Goal: Transaction & Acquisition: Download file/media

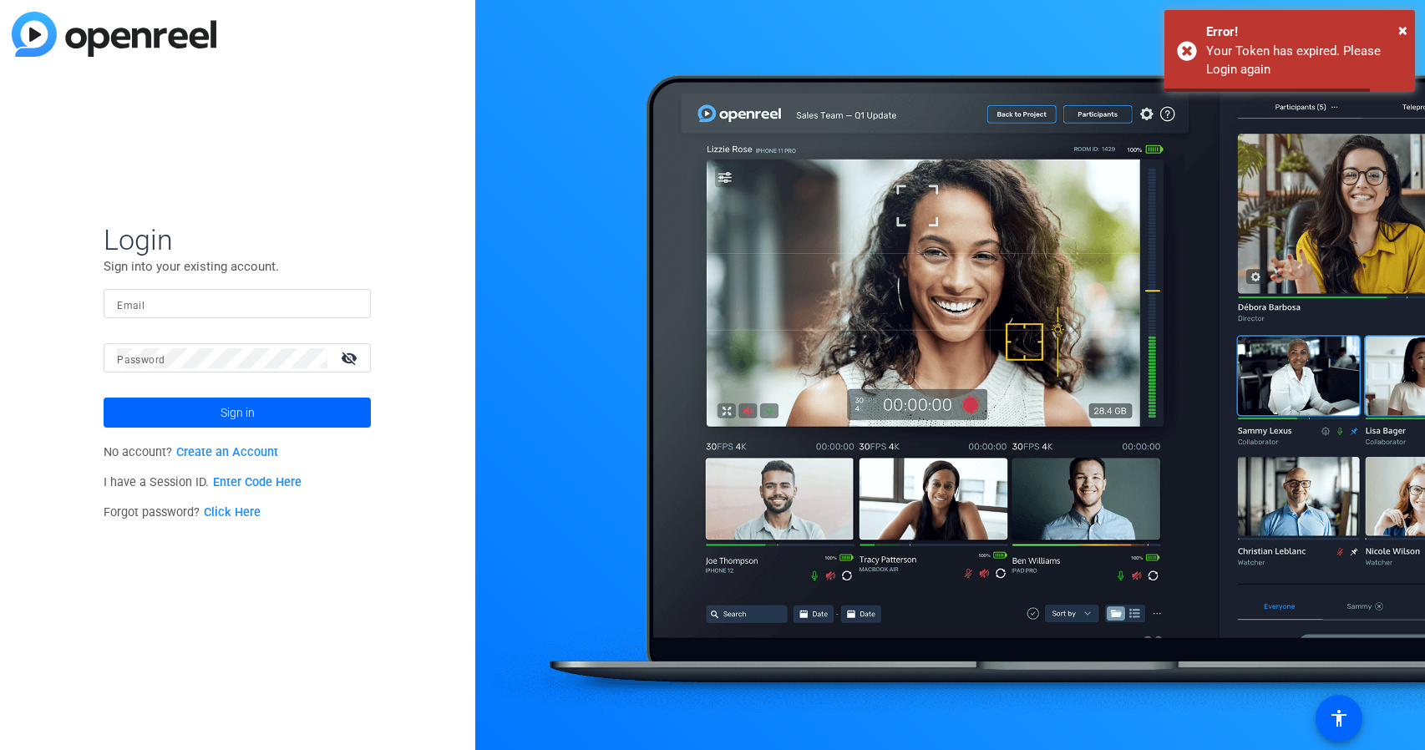
type input "team@yourlocalstudio.com"
click at [528, 338] on div at bounding box center [950, 375] width 950 height 750
click at [207, 417] on span at bounding box center [237, 413] width 267 height 40
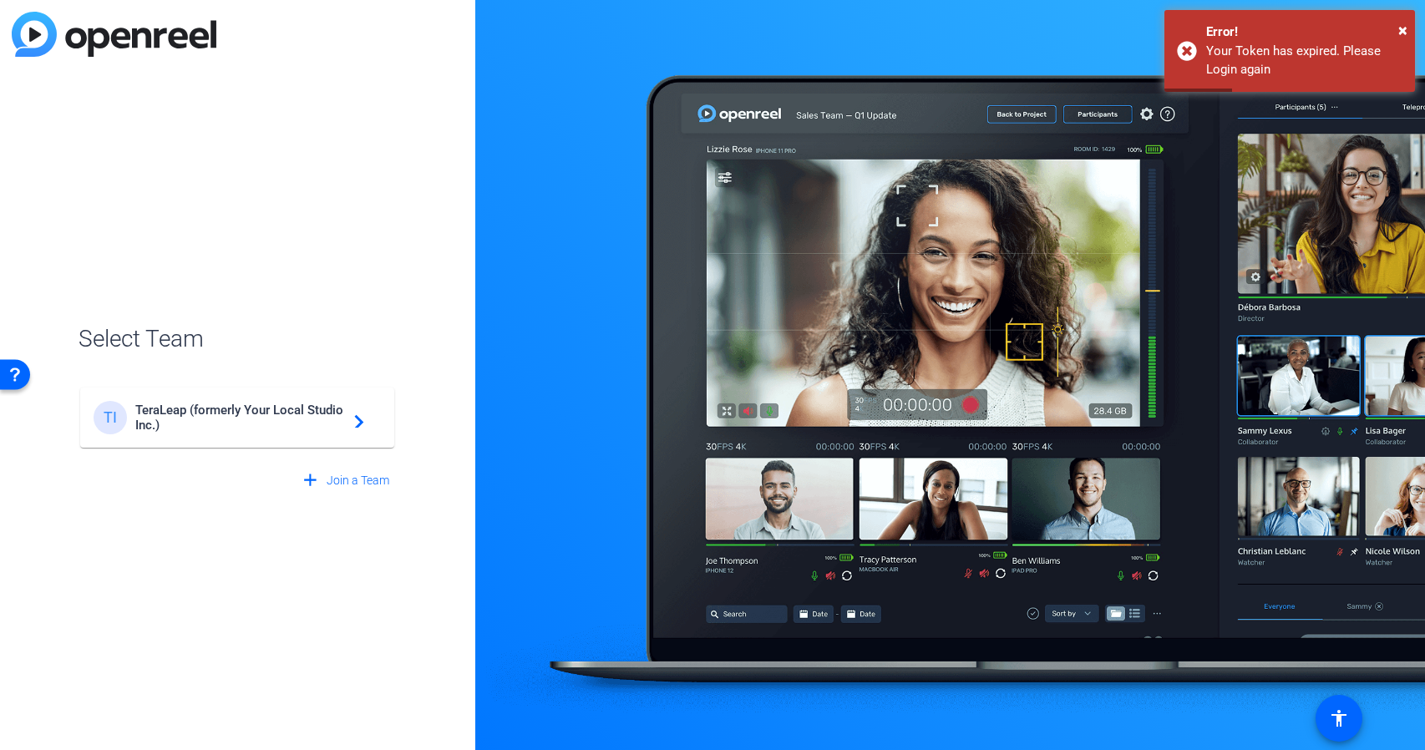
click at [251, 413] on span "TeraLeap (formerly Your Local Studio Inc.)" at bounding box center [239, 418] width 209 height 30
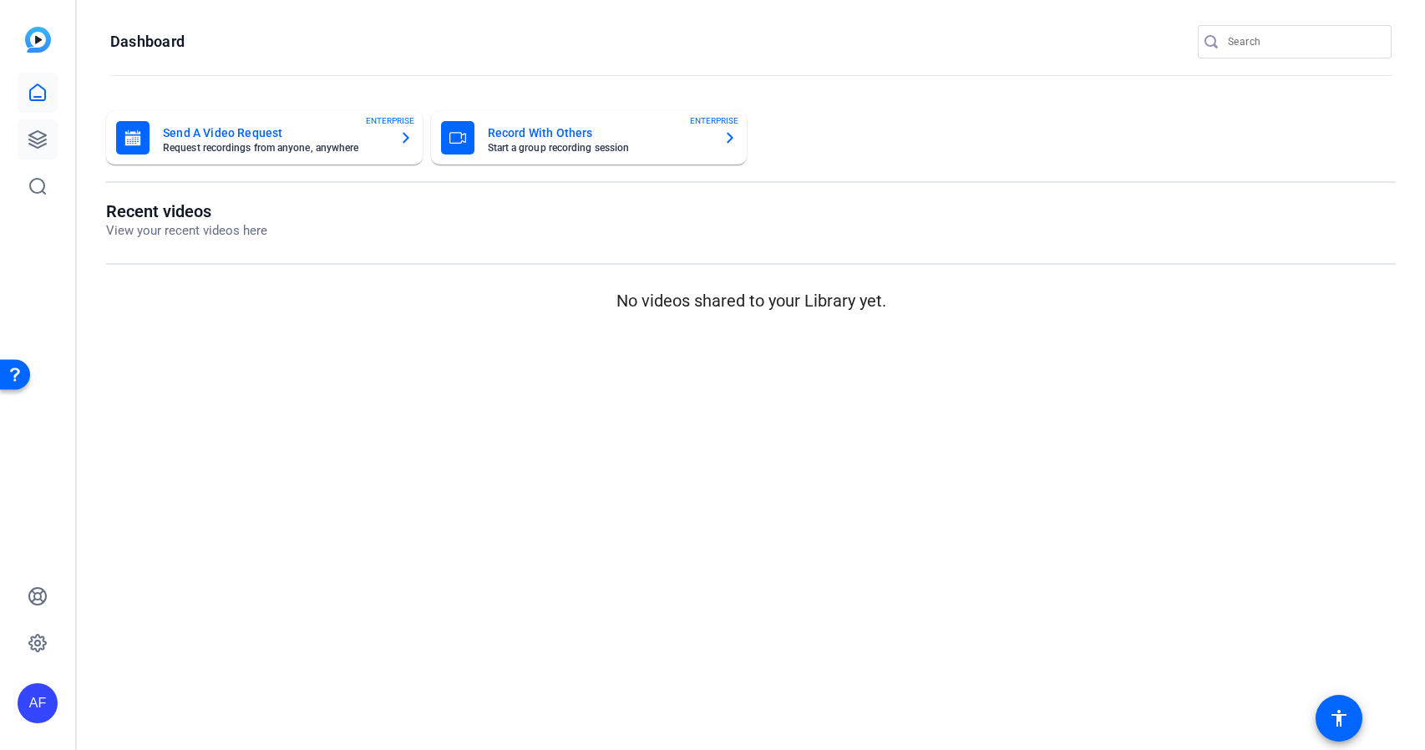
click at [29, 144] on icon at bounding box center [37, 139] width 17 height 17
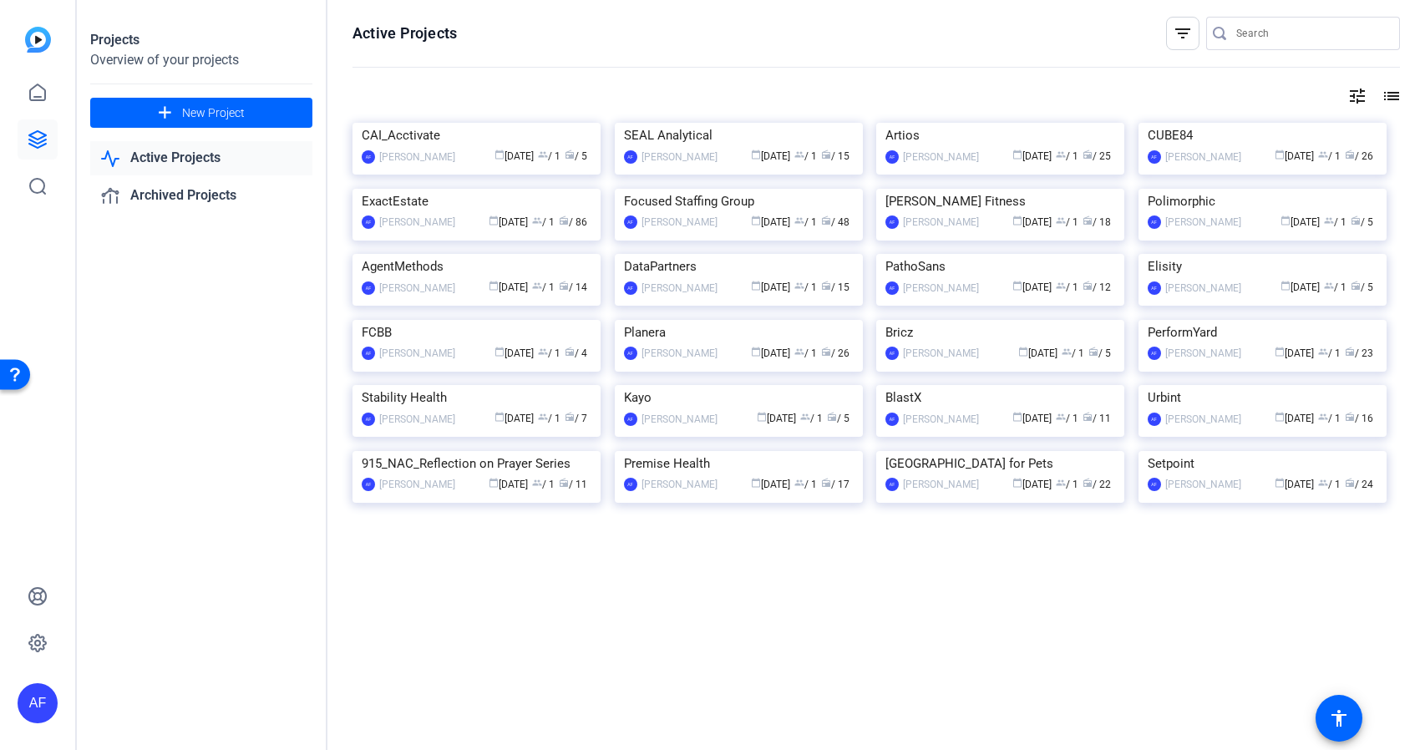
click at [1293, 33] on input "Search" at bounding box center [1311, 33] width 150 height 20
paste input "CS911_ClearGov Inc_City of [GEOGRAPHIC_DATA] Kyriakides"
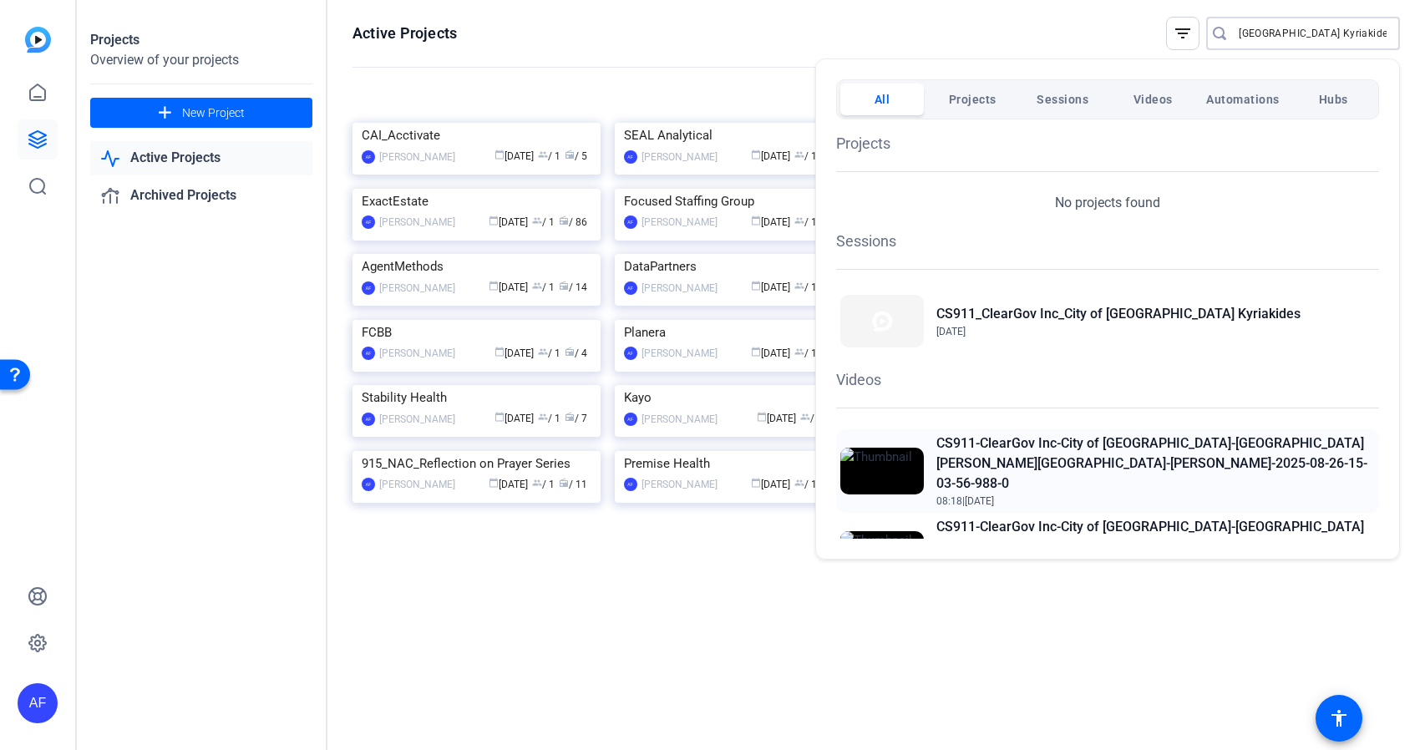
type input "CS911_ClearGov Inc_City of [GEOGRAPHIC_DATA] Kyriakides"
click at [1073, 438] on h2 "CS911-ClearGov Inc-City of [GEOGRAPHIC_DATA]-[GEOGRAPHIC_DATA][PERSON_NAME][GEO…" at bounding box center [1155, 464] width 439 height 60
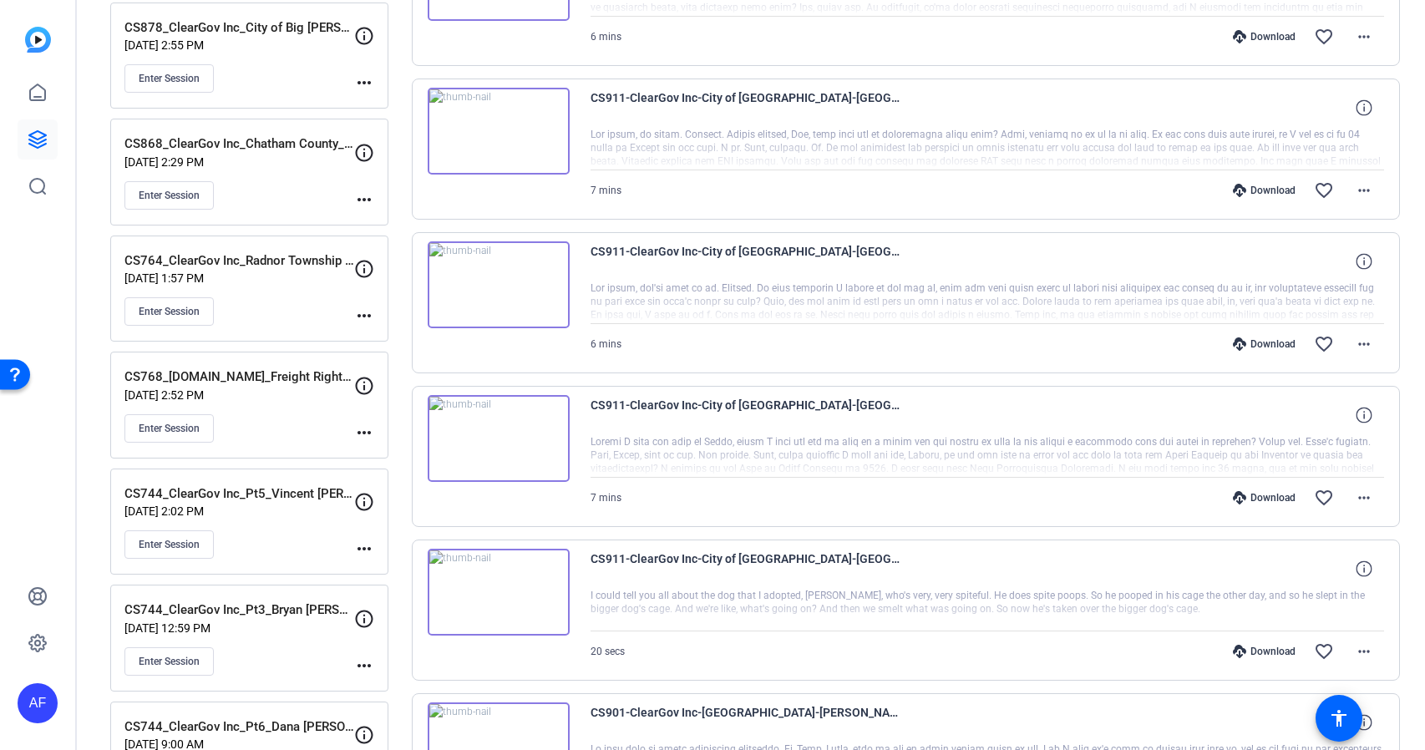
scroll to position [702, 0]
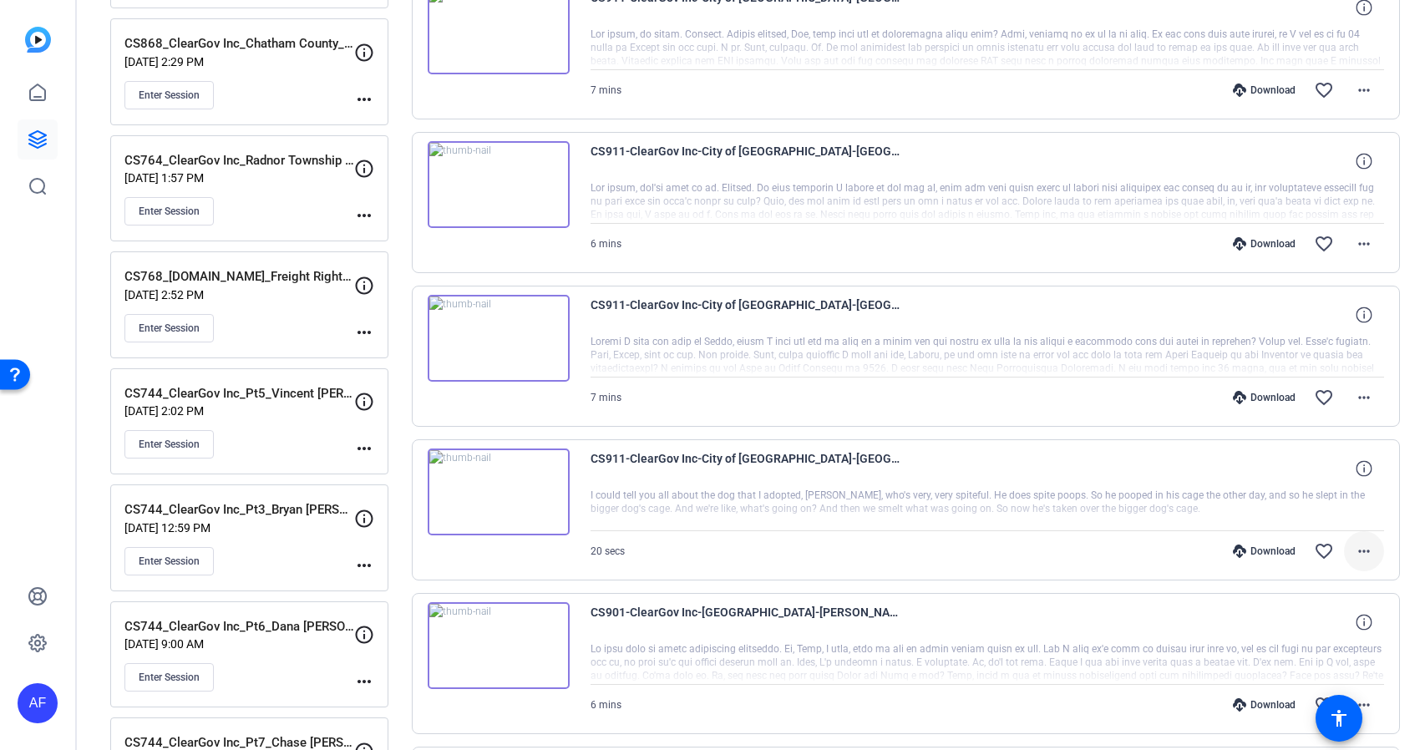
click at [1363, 550] on mat-icon "more_horiz" at bounding box center [1364, 551] width 20 height 20
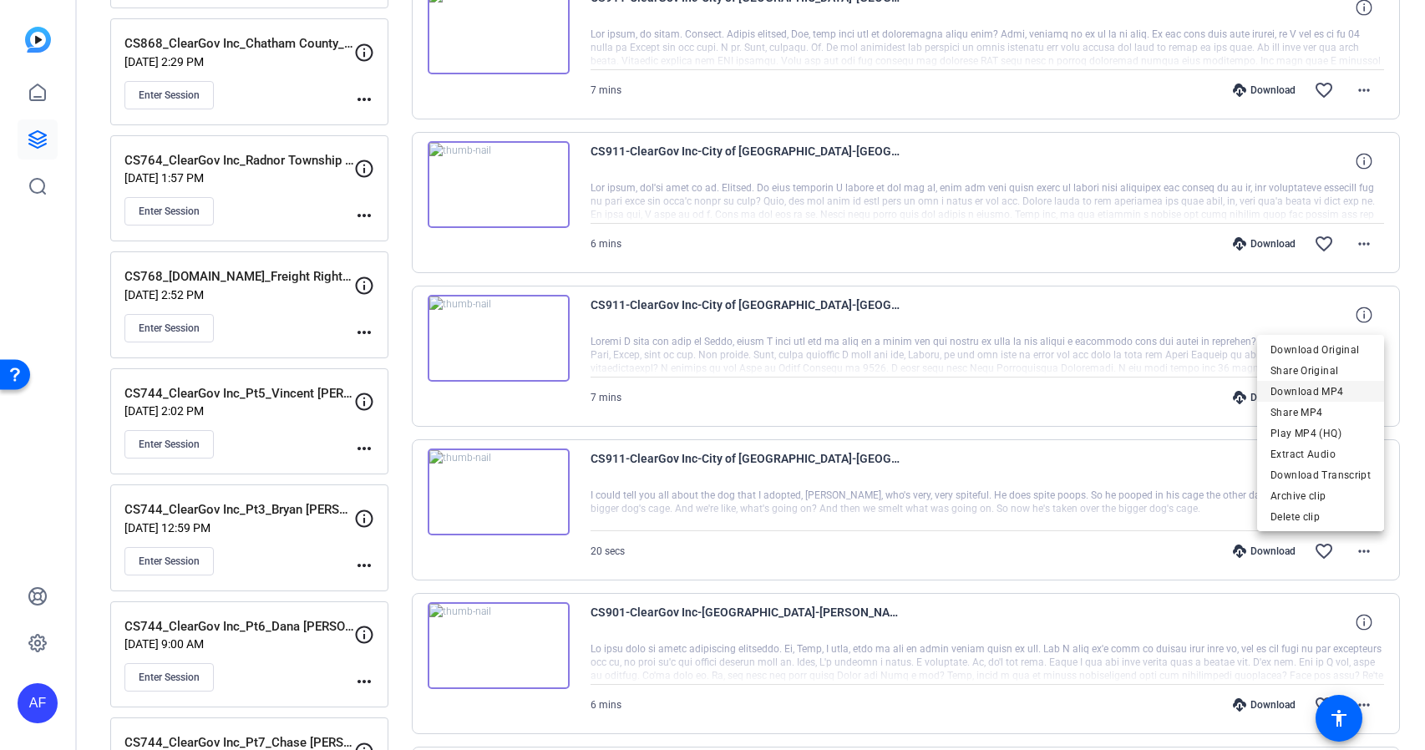
click at [1339, 389] on span "Download MP4" at bounding box center [1321, 392] width 100 height 20
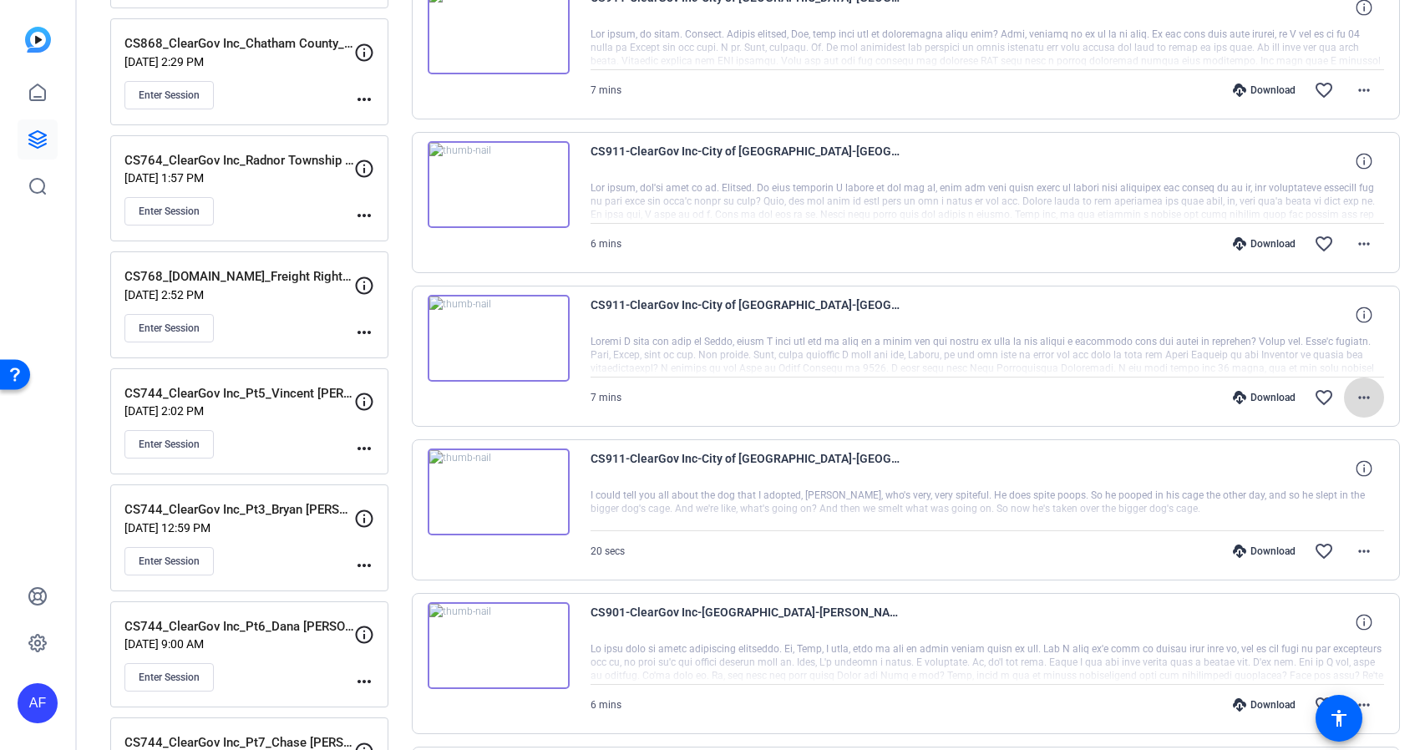
click at [1365, 393] on mat-icon "more_horiz" at bounding box center [1364, 398] width 20 height 20
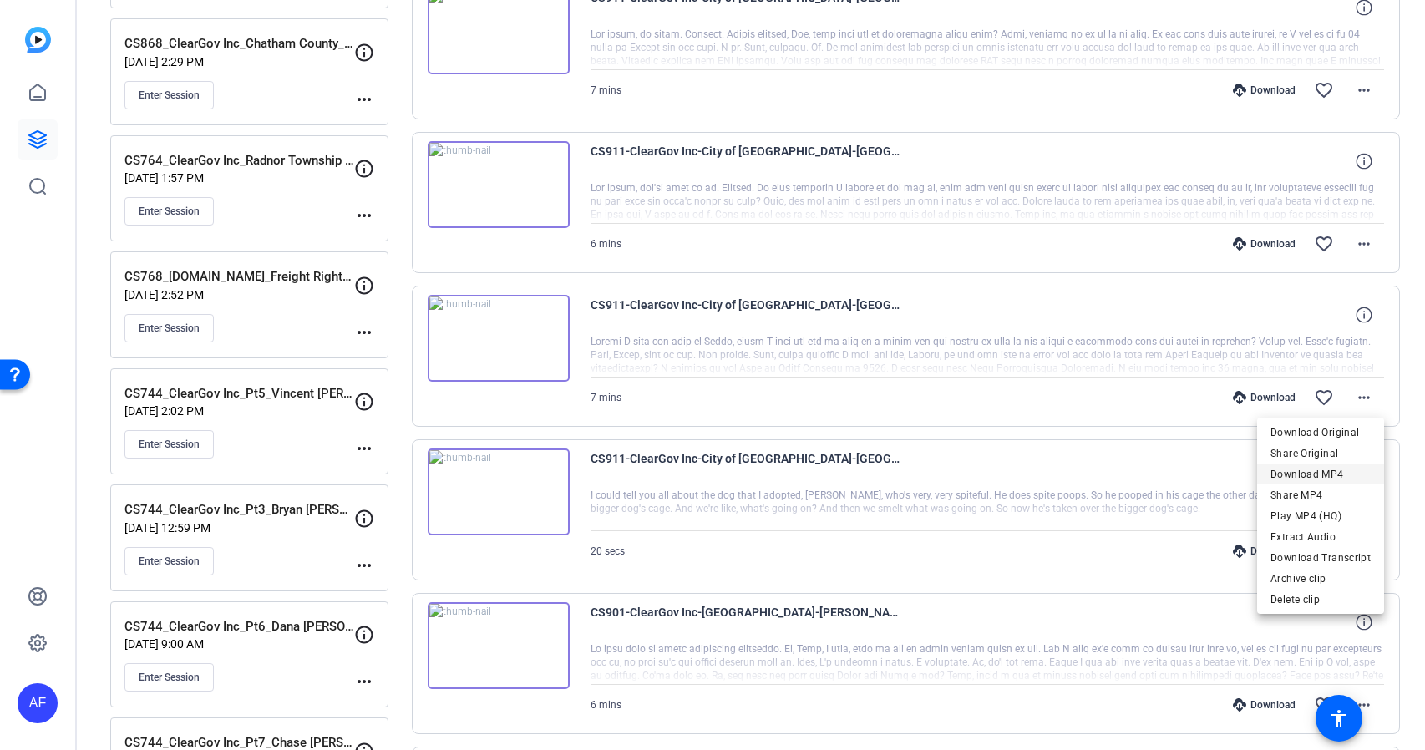
click at [1323, 471] on span "Download MP4" at bounding box center [1321, 474] width 100 height 20
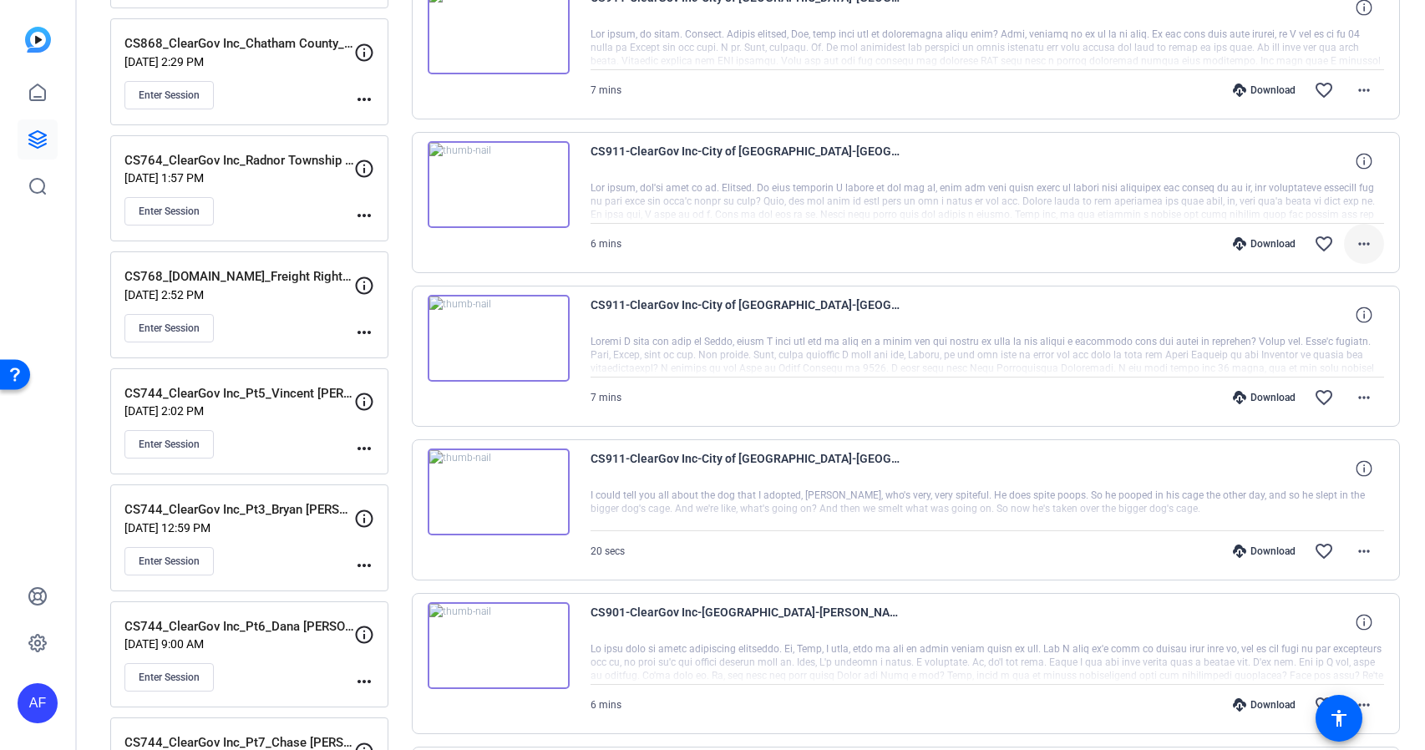
click at [1367, 246] on mat-icon "more_horiz" at bounding box center [1364, 244] width 20 height 20
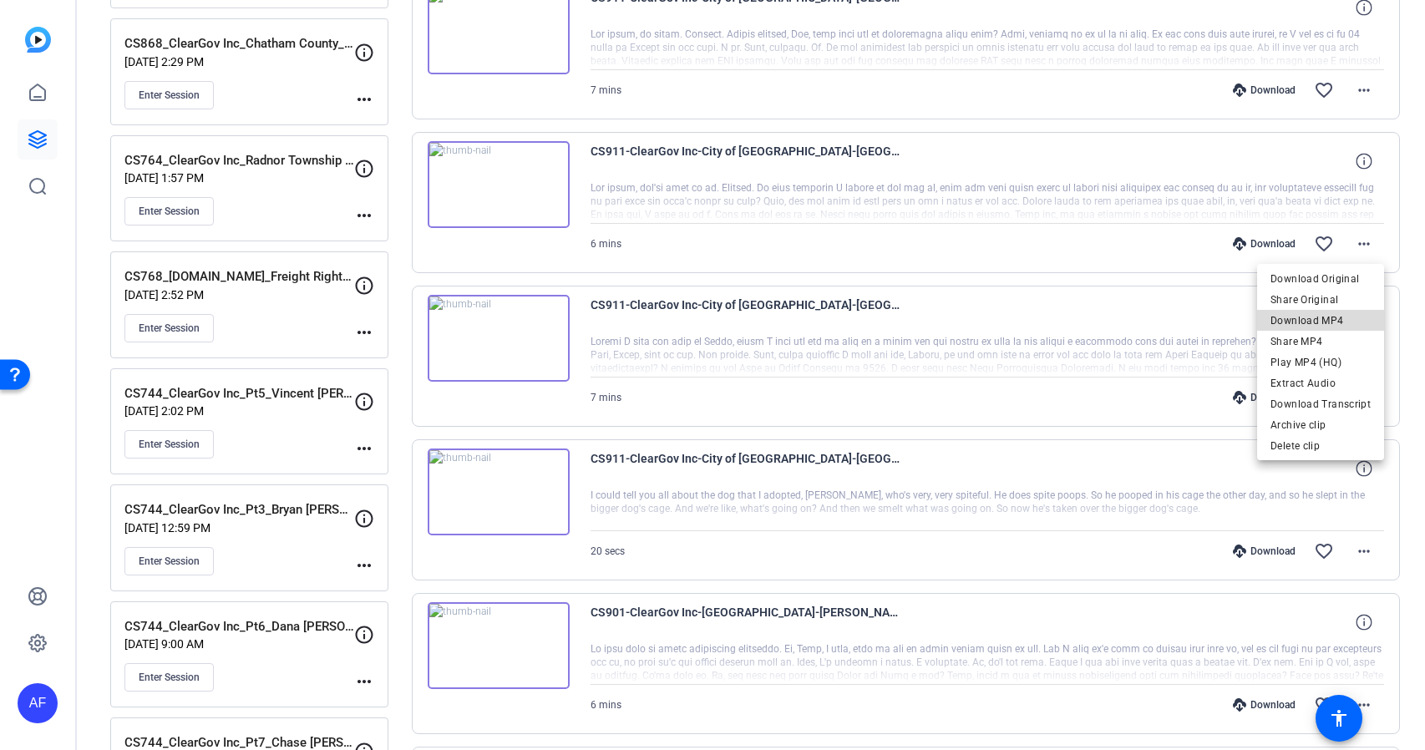
click at [1331, 317] on span "Download MP4" at bounding box center [1321, 321] width 100 height 20
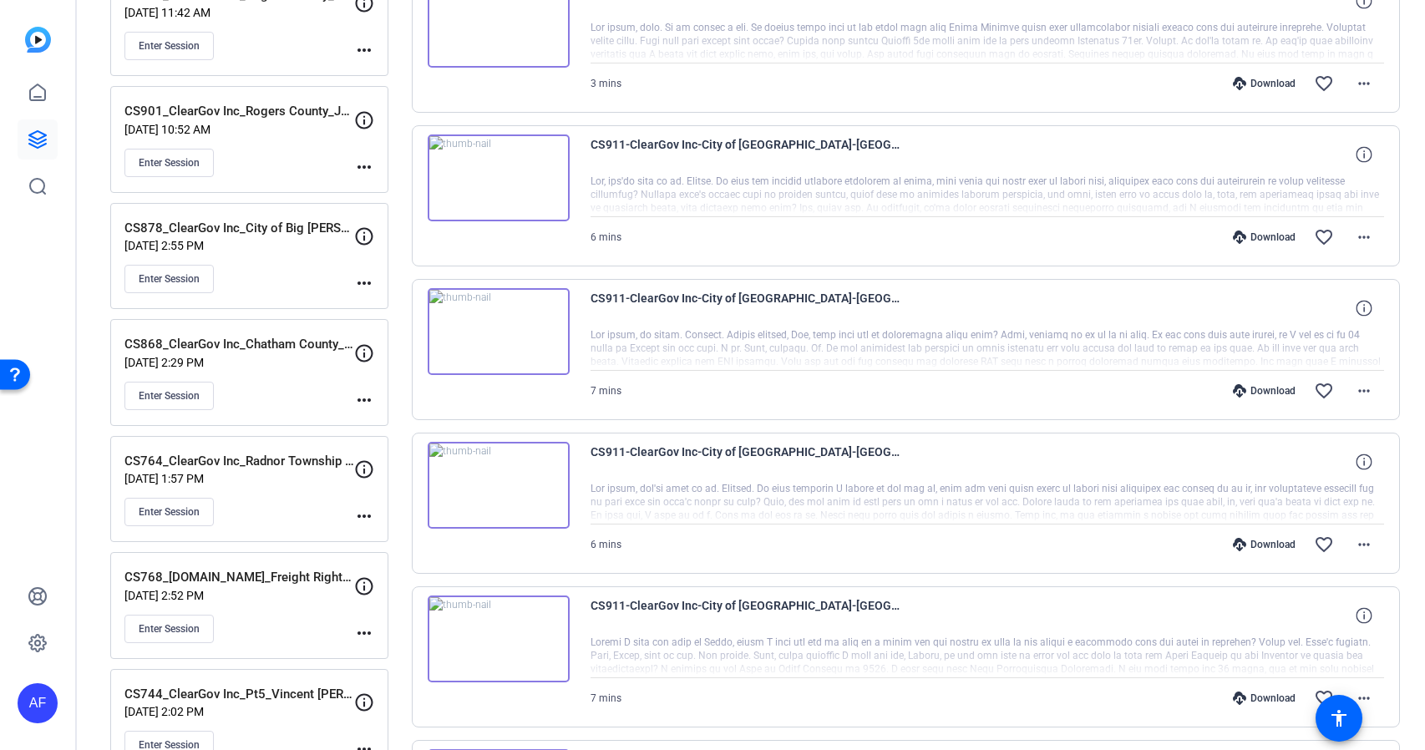
scroll to position [301, 0]
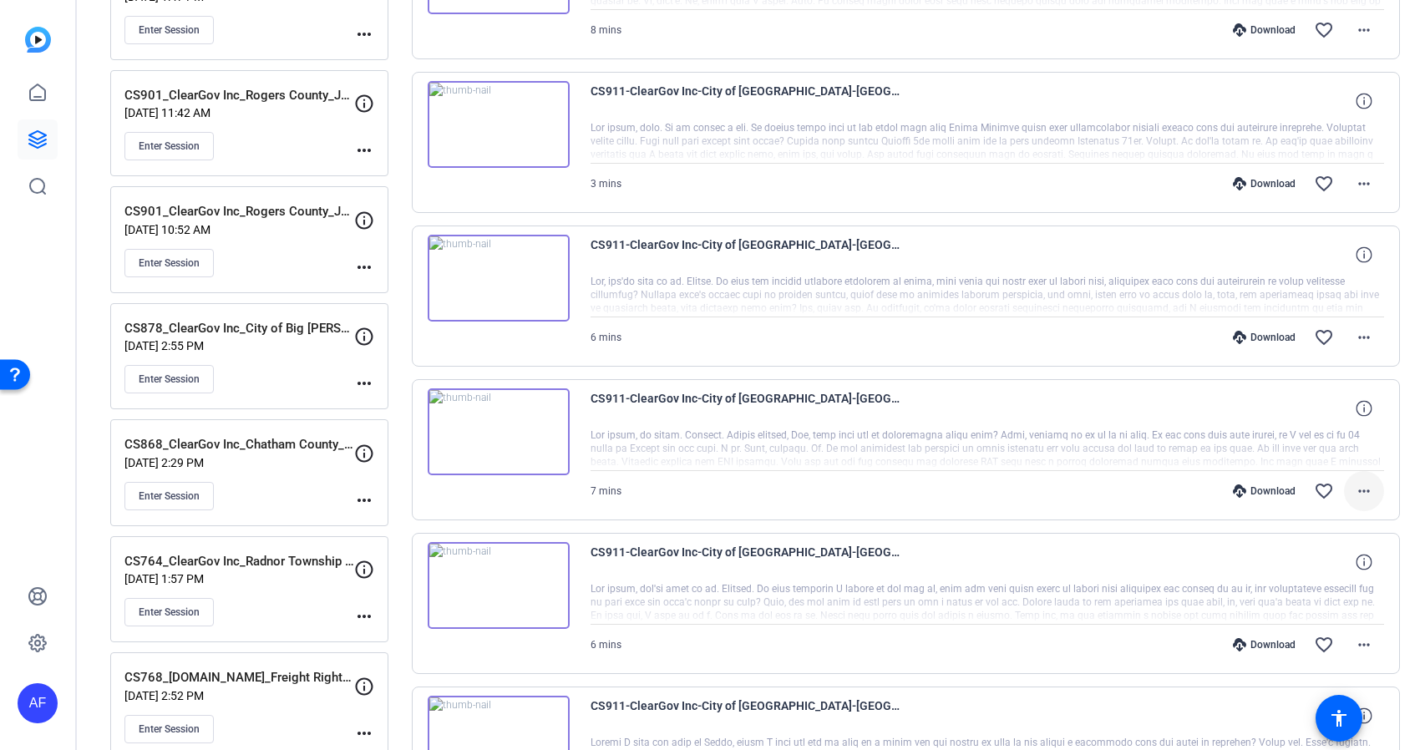
click at [1367, 487] on mat-icon "more_horiz" at bounding box center [1364, 491] width 20 height 20
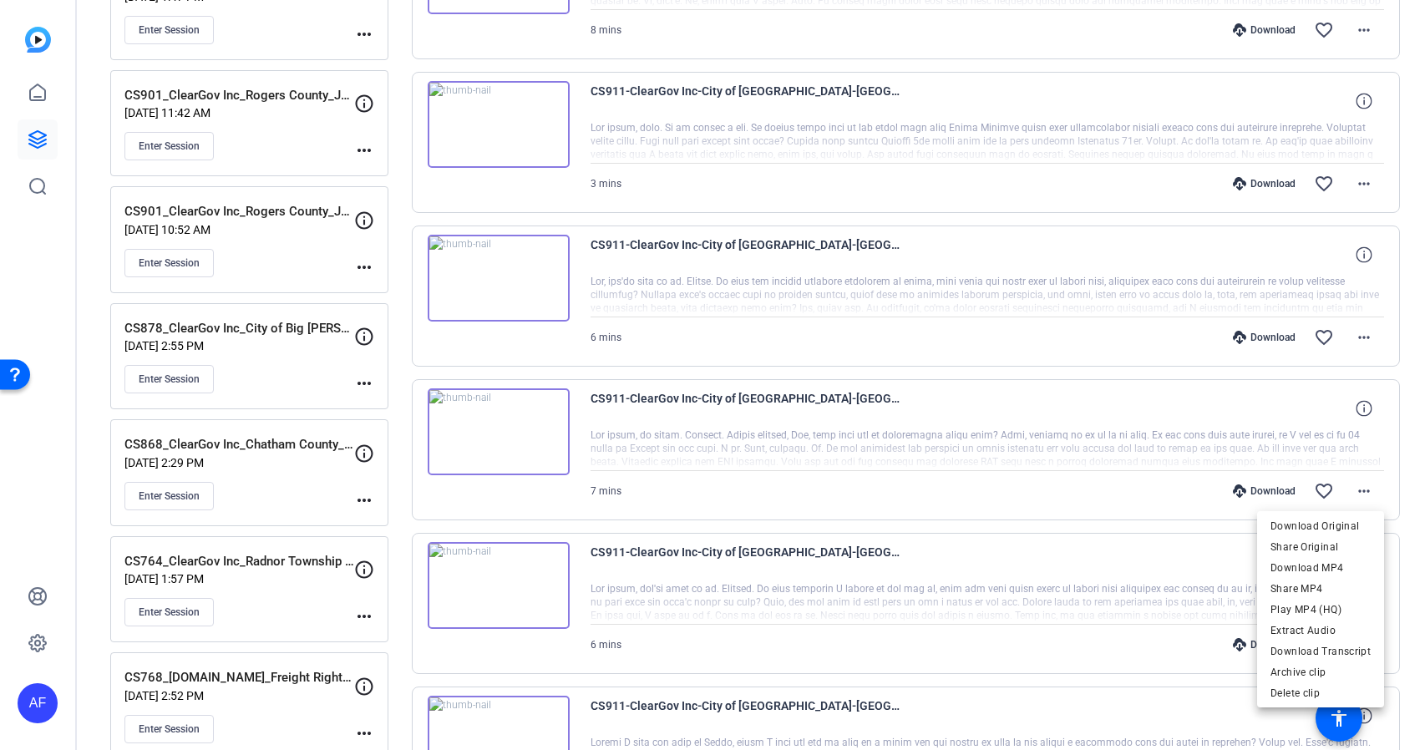
click at [1326, 567] on span "Download MP4" at bounding box center [1321, 568] width 100 height 20
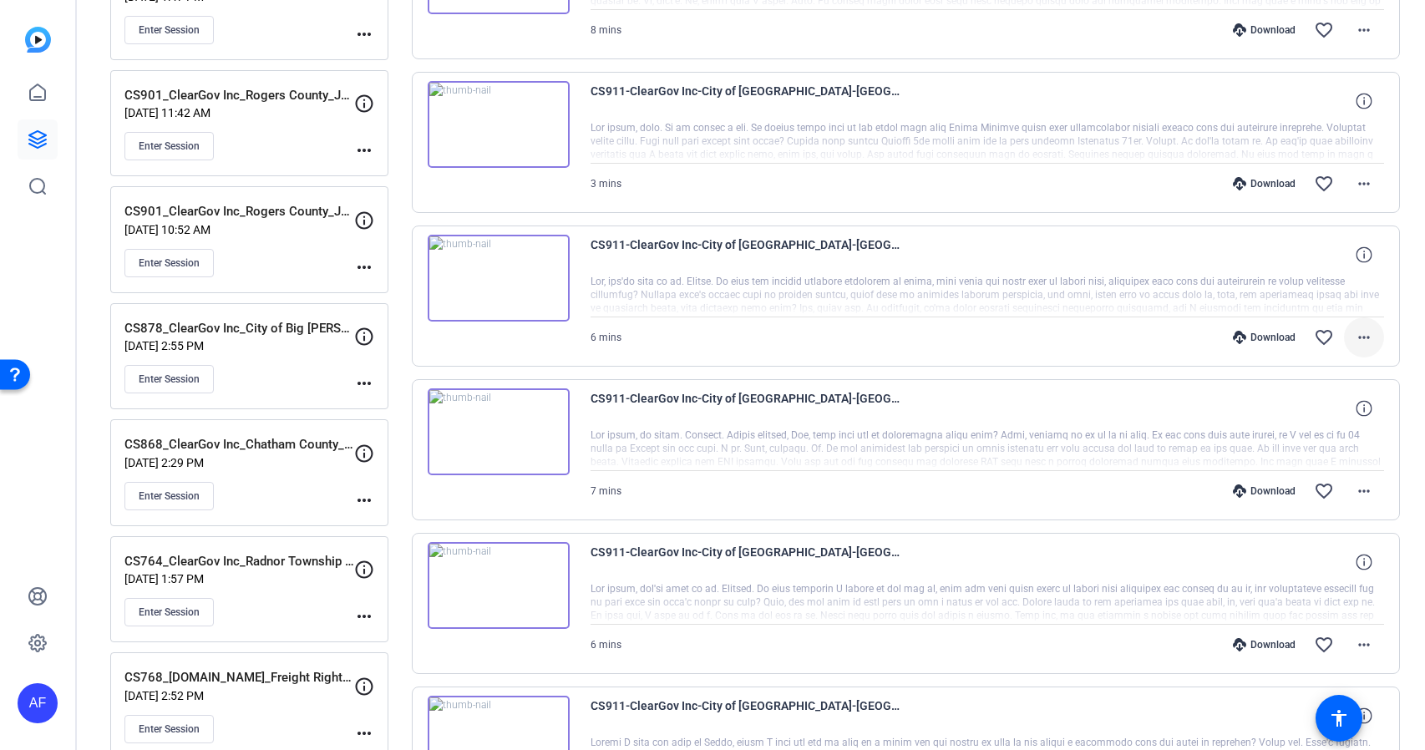
click at [1363, 336] on mat-icon "more_horiz" at bounding box center [1364, 337] width 20 height 20
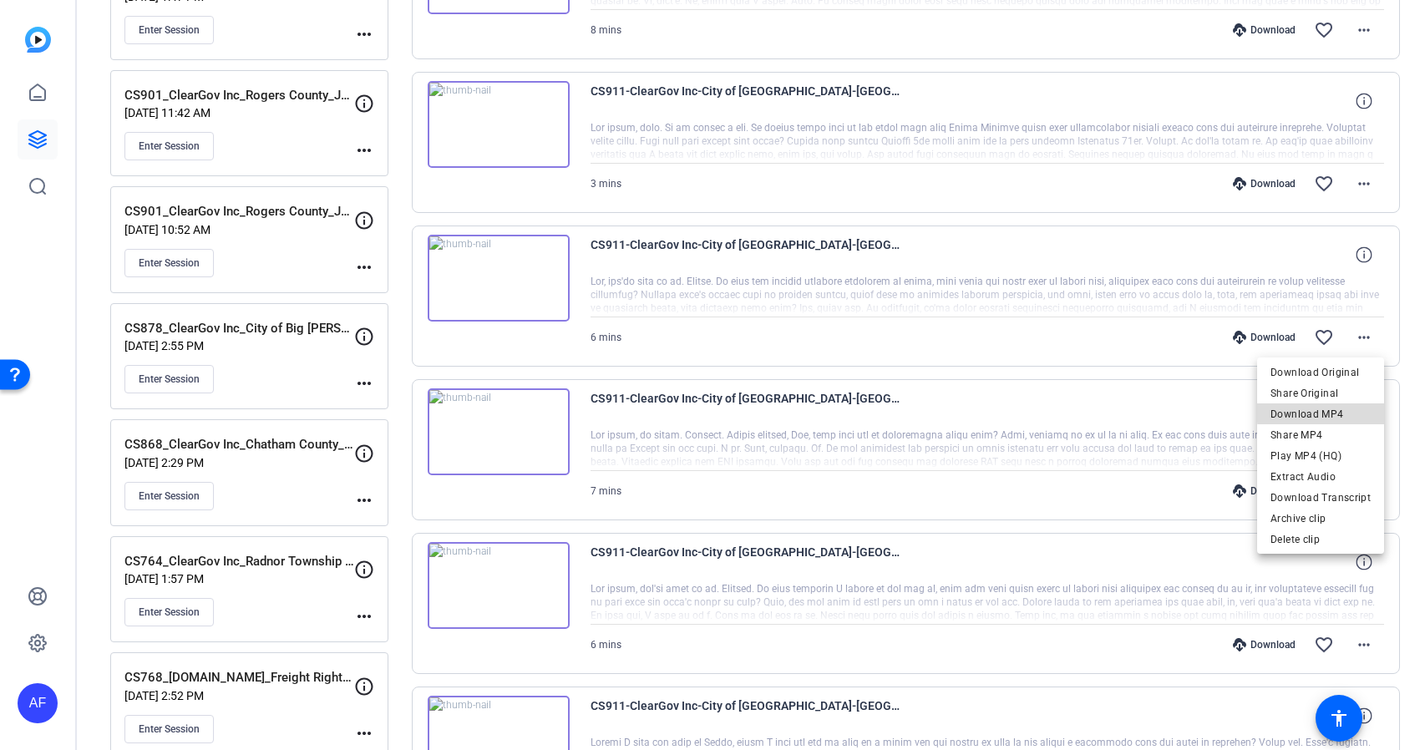
click at [1331, 412] on span "Download MP4" at bounding box center [1321, 414] width 100 height 20
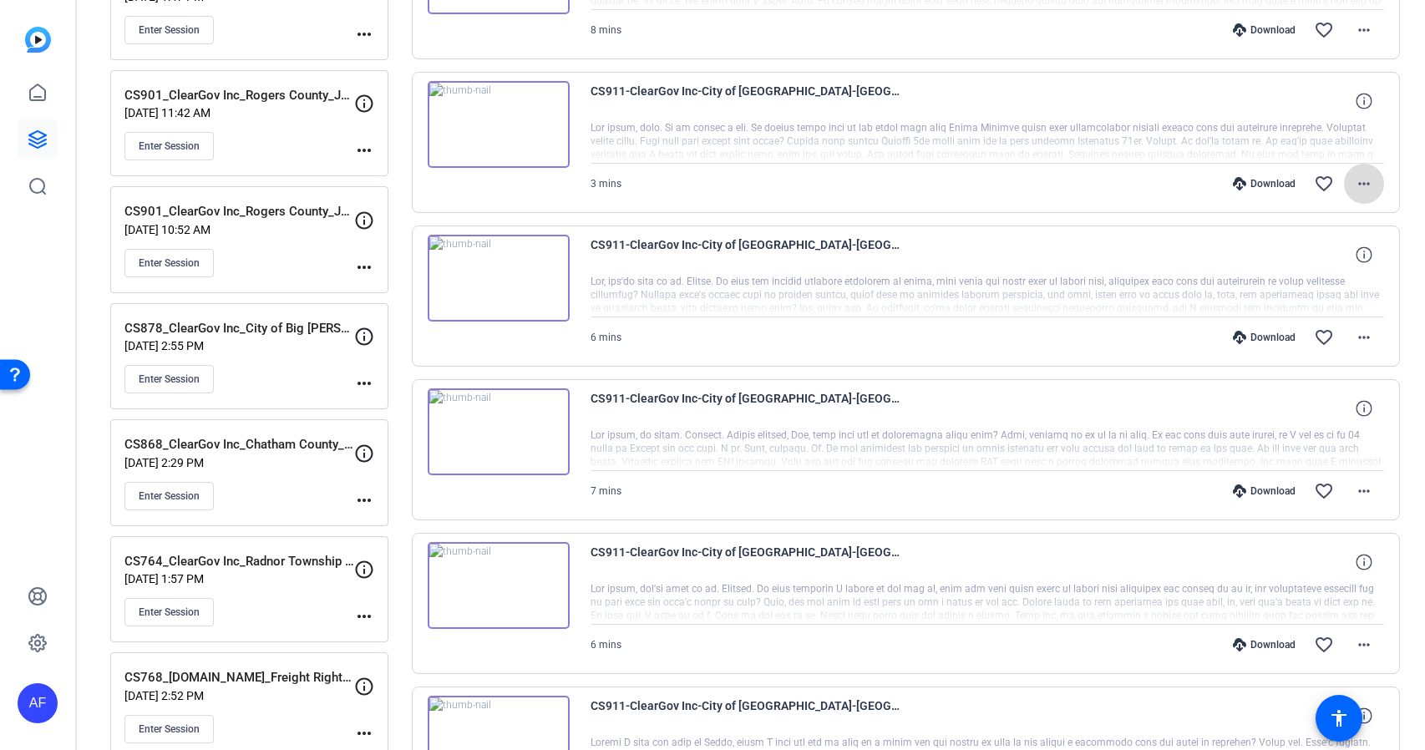
click at [1364, 185] on mat-icon "more_horiz" at bounding box center [1364, 184] width 20 height 20
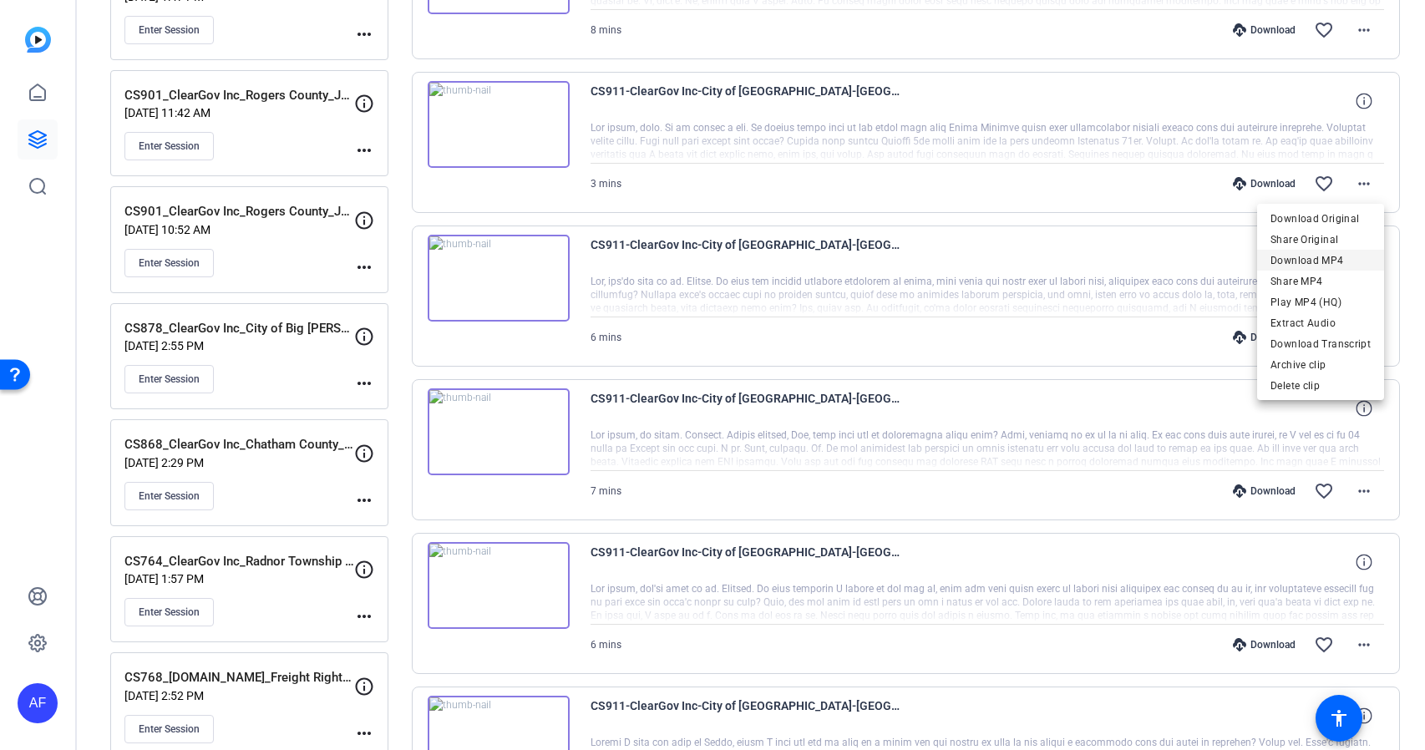
click at [1341, 259] on span "Download MP4" at bounding box center [1321, 261] width 100 height 20
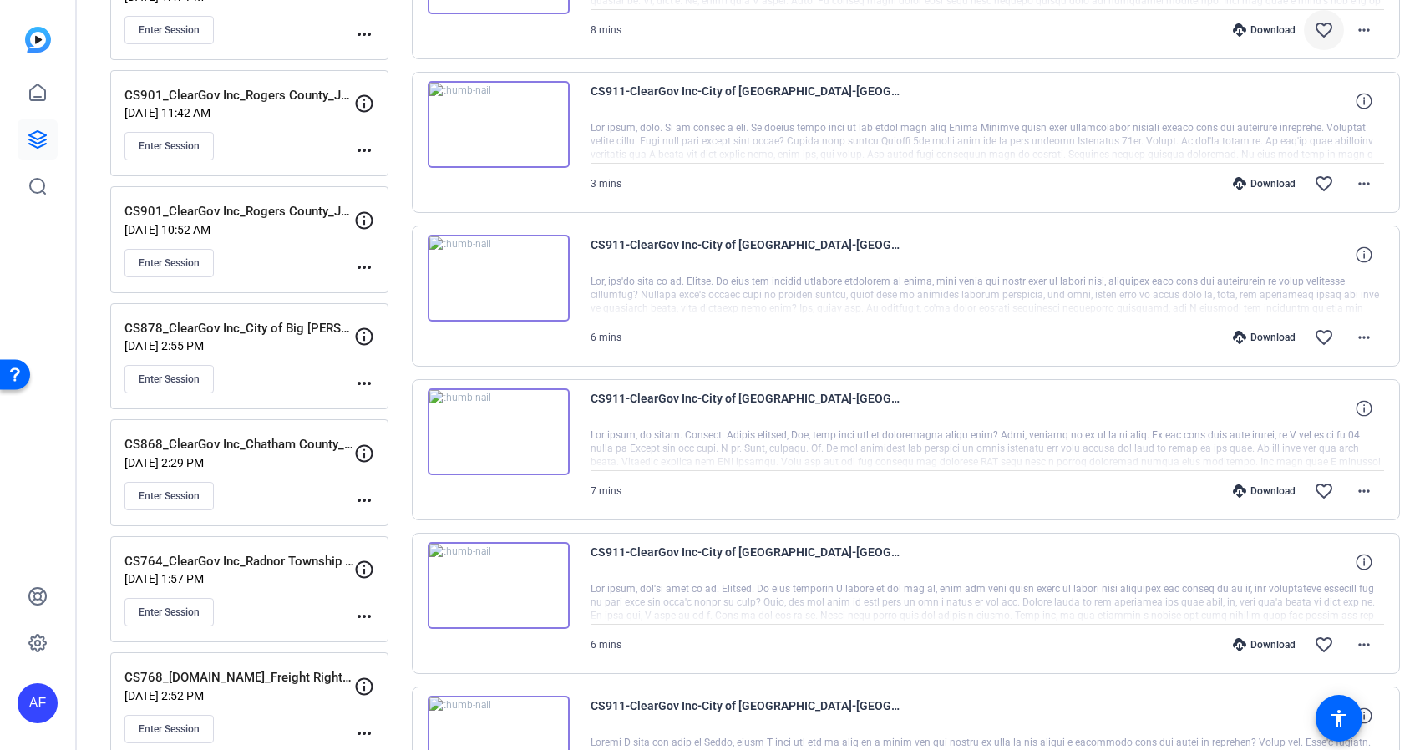
scroll to position [0, 0]
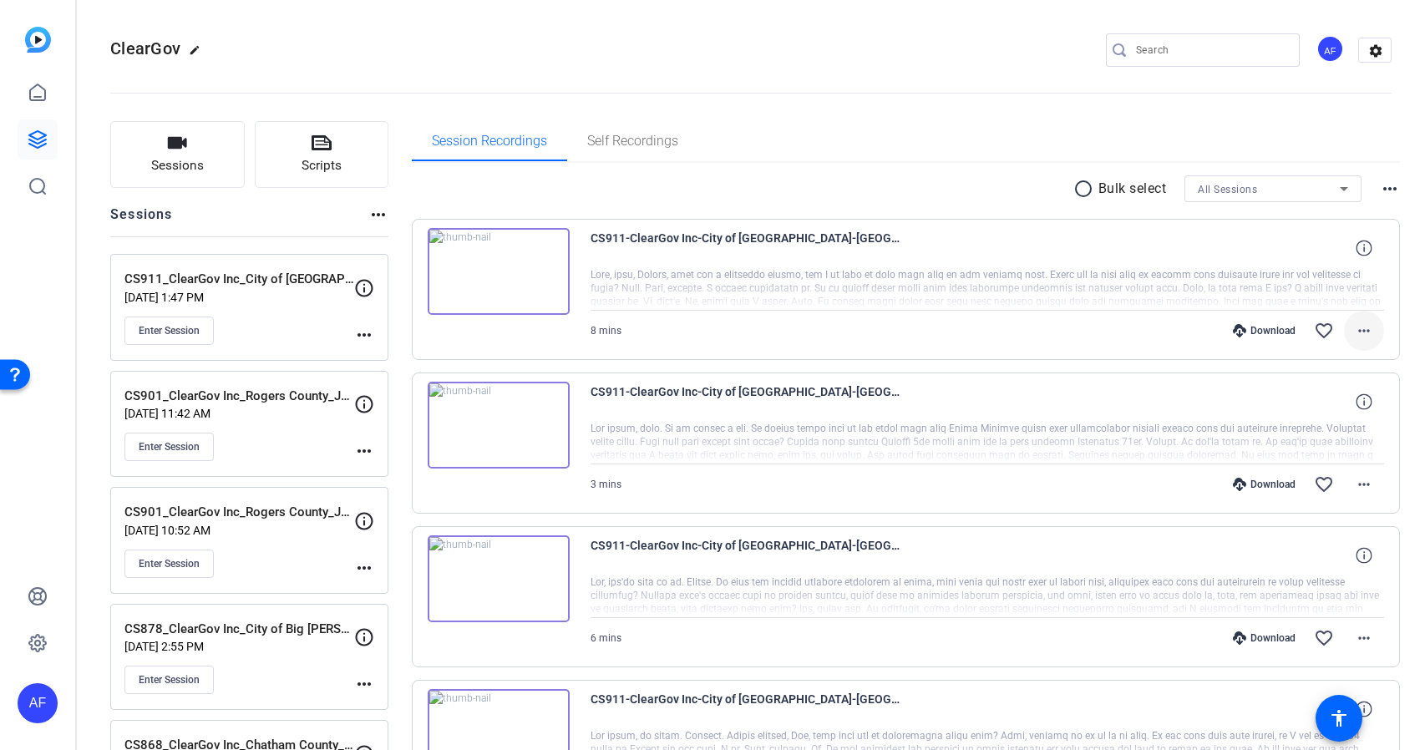
click at [1365, 330] on mat-icon "more_horiz" at bounding box center [1364, 331] width 20 height 20
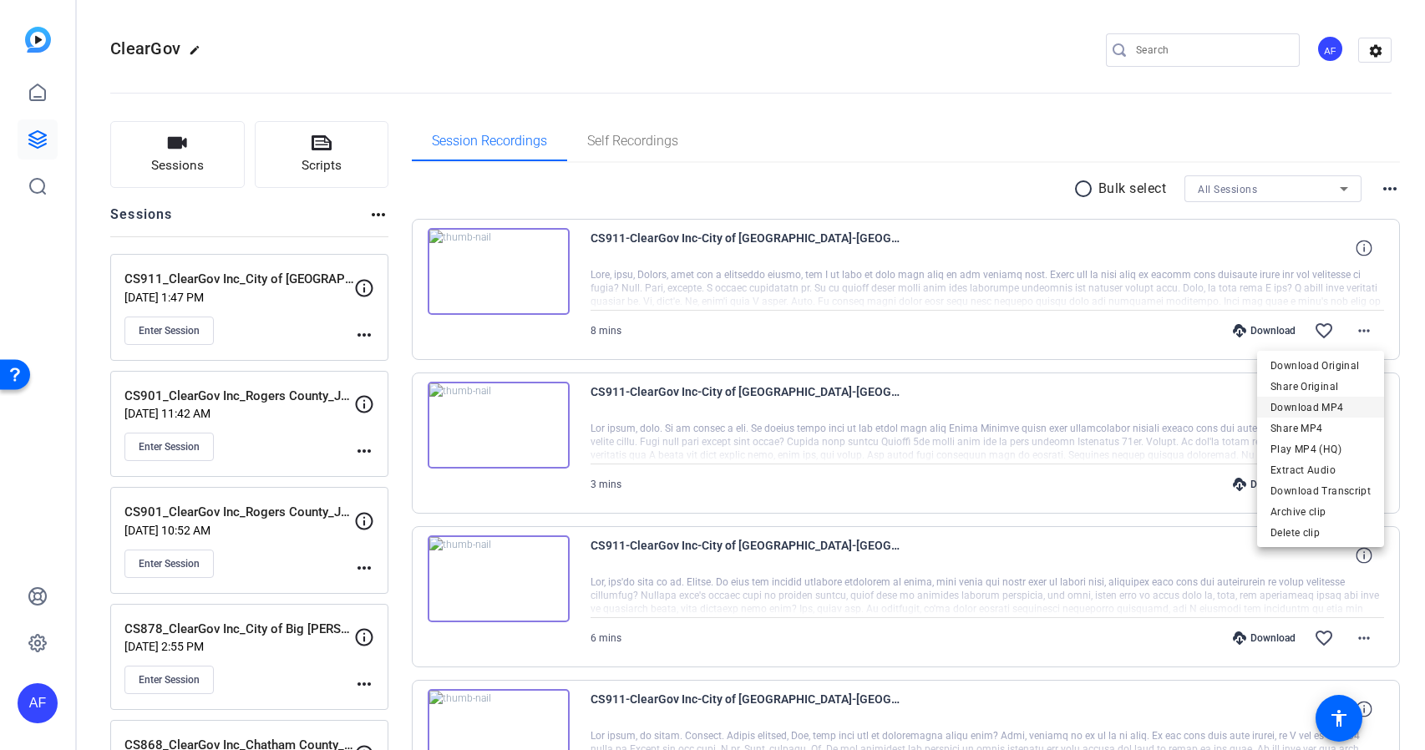
click at [1337, 407] on span "Download MP4" at bounding box center [1321, 408] width 100 height 20
